Goal: Transaction & Acquisition: Purchase product/service

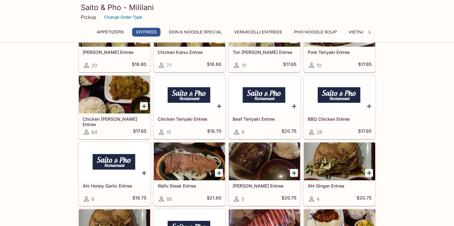
scroll to position [351, 0]
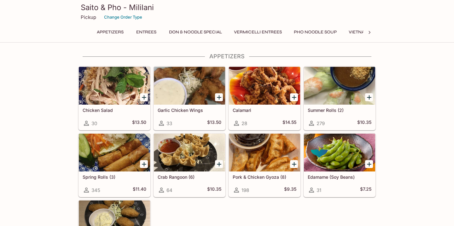
click at [125, 178] on h5 "Spring Rolls (3)" at bounding box center [115, 177] width 64 height 5
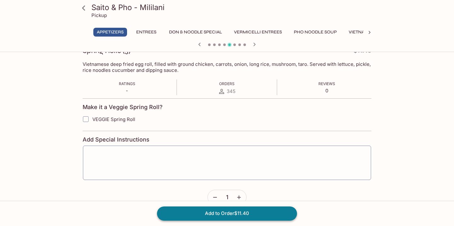
scroll to position [110, 0]
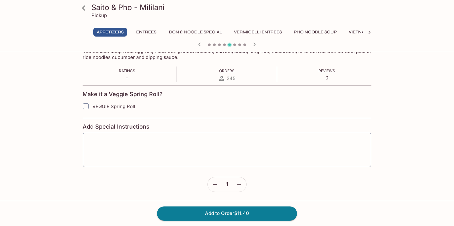
click at [241, 185] on icon "button" at bounding box center [239, 184] width 6 height 6
click at [236, 216] on button "Add to Order $22.80" at bounding box center [227, 214] width 140 height 14
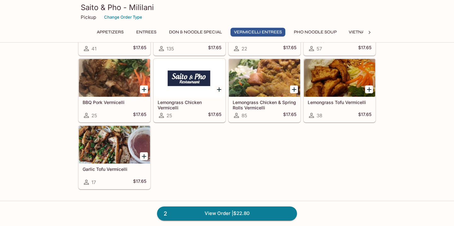
scroll to position [1151, 0]
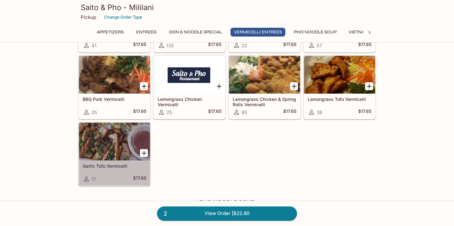
click at [118, 139] on div at bounding box center [114, 142] width 71 height 38
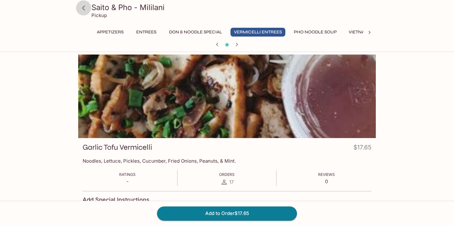
click at [86, 10] on icon at bounding box center [83, 8] width 11 height 11
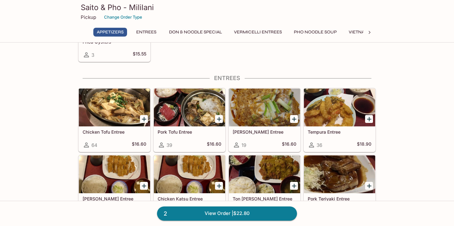
scroll to position [203, 0]
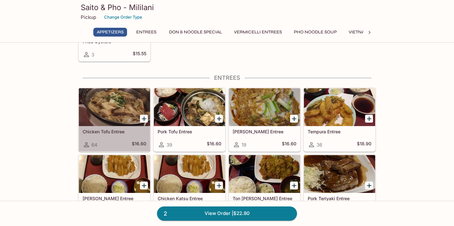
click at [100, 114] on div at bounding box center [114, 107] width 71 height 38
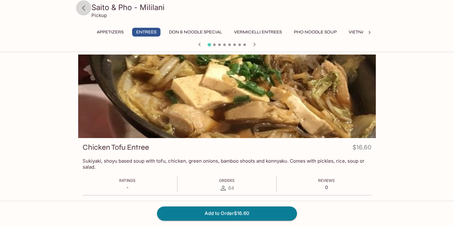
click at [84, 9] on icon at bounding box center [83, 8] width 11 height 11
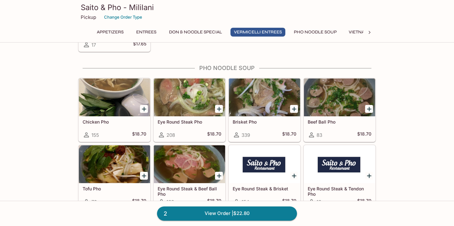
scroll to position [1287, 0]
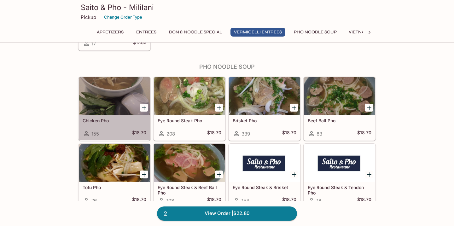
click at [101, 121] on h5 "Chicken Pho" at bounding box center [115, 120] width 64 height 5
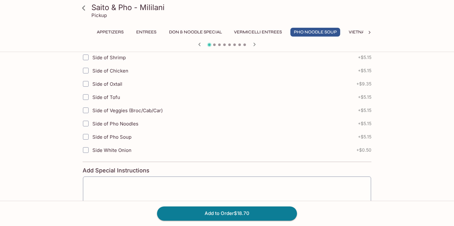
scroll to position [220, 0]
click at [86, 109] on input "Side of Veggies (Broc/Cab/Car)" at bounding box center [86, 109] width 13 height 13
checkbox input "true"
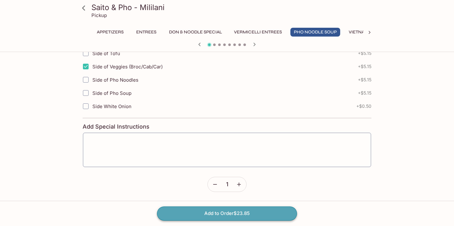
click at [179, 210] on button "Add to Order $23.85" at bounding box center [227, 214] width 140 height 14
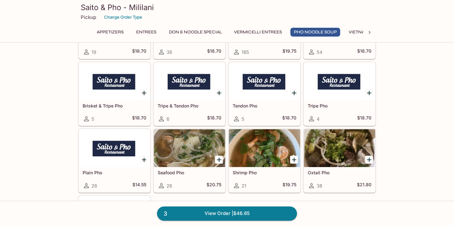
scroll to position [1512, 0]
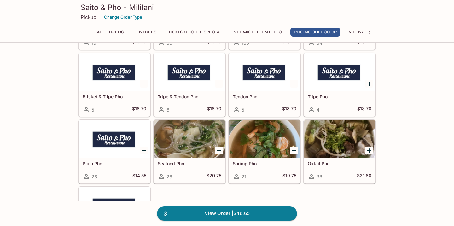
click at [336, 155] on div at bounding box center [339, 139] width 71 height 38
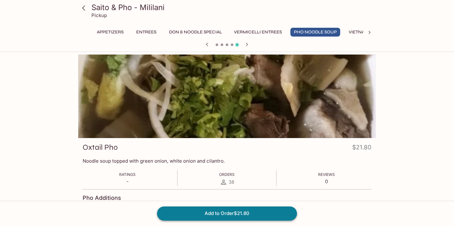
click at [254, 212] on button "Add to Order $21.80" at bounding box center [227, 214] width 140 height 14
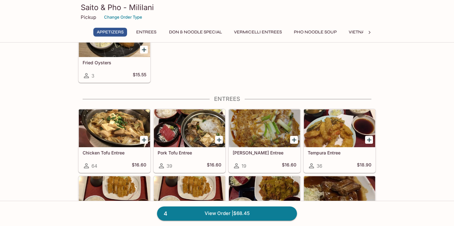
scroll to position [183, 0]
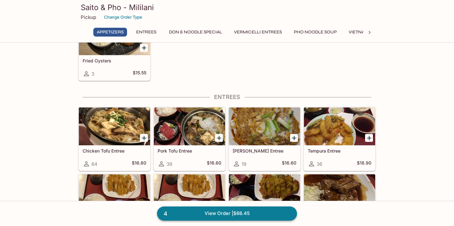
click at [235, 215] on link "4 View Order | $68.45" at bounding box center [227, 214] width 140 height 14
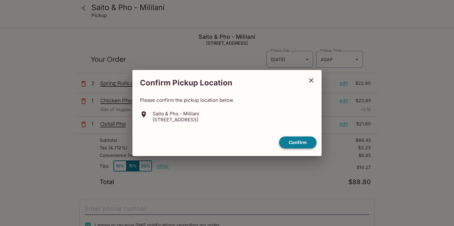
click at [290, 145] on button "Confirm" at bounding box center [298, 143] width 38 height 12
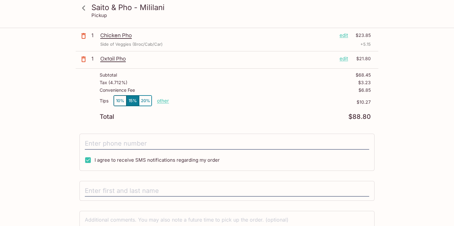
scroll to position [76, 0]
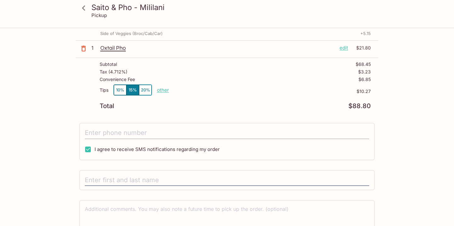
click at [143, 129] on input "tel" at bounding box center [227, 133] width 285 height 12
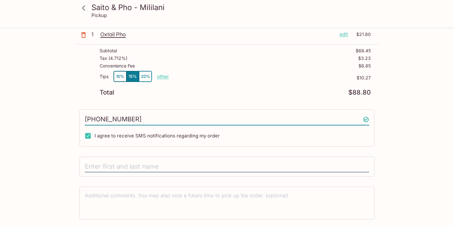
scroll to position [96, 0]
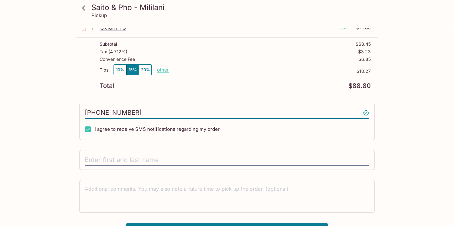
type input "[PHONE_NUMBER]"
click at [143, 154] on div at bounding box center [227, 160] width 295 height 20
click at [143, 161] on input "text" at bounding box center [227, 160] width 285 height 12
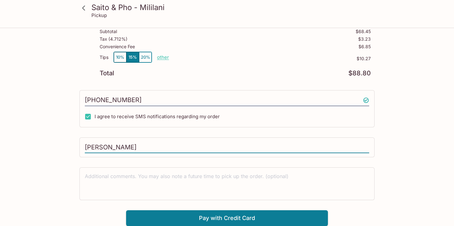
scroll to position [111, 0]
type input "[PERSON_NAME]"
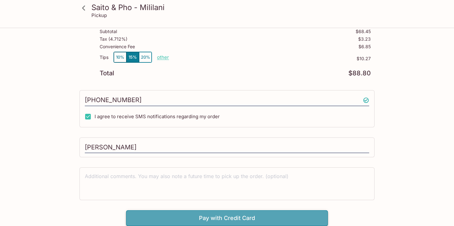
click at [199, 214] on button "Pay with Credit Card" at bounding box center [227, 218] width 202 height 16
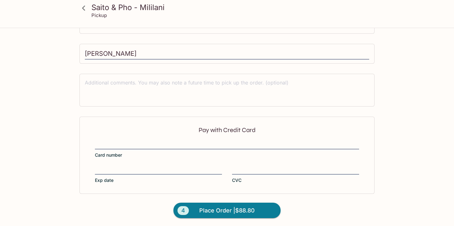
scroll to position [204, 0]
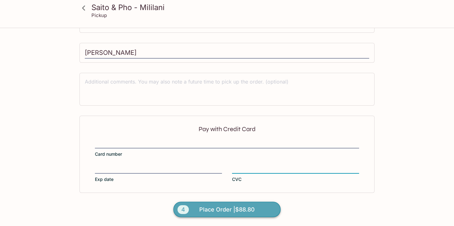
click at [268, 214] on button "4 Place Order | $88.80" at bounding box center [227, 210] width 107 height 16
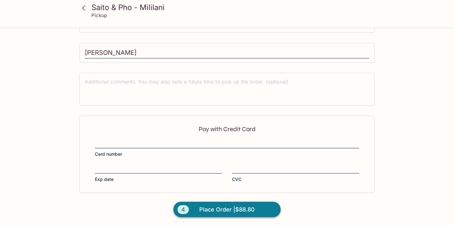
click at [226, 209] on span "Place Order | $88.80" at bounding box center [227, 210] width 56 height 10
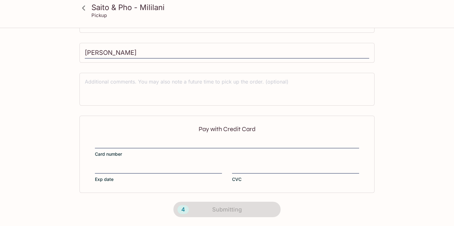
click at [226, 209] on div "4 Submitting" at bounding box center [227, 209] width 125 height 33
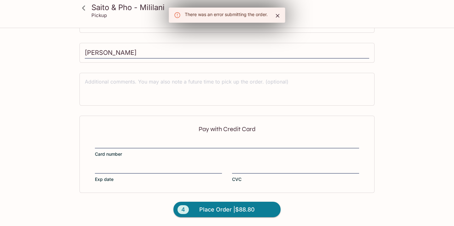
click at [278, 17] on icon "Close" at bounding box center [278, 16] width 6 height 6
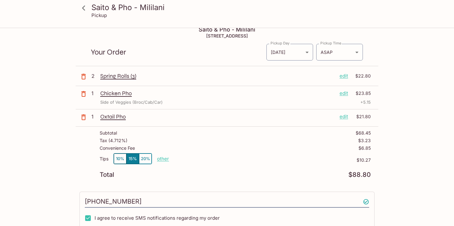
scroll to position [0, 0]
